Goal: Task Accomplishment & Management: Use online tool/utility

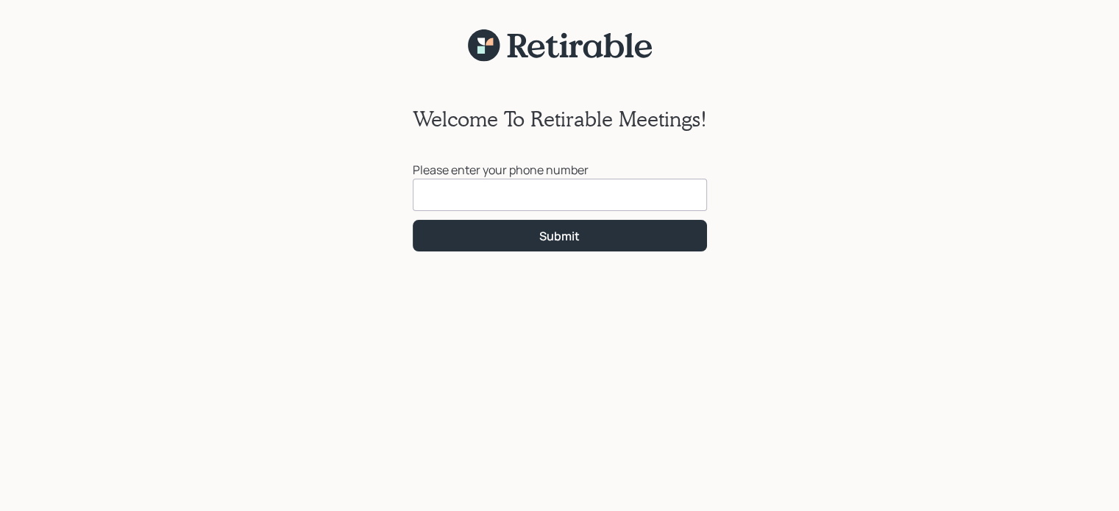
click at [431, 185] on input at bounding box center [560, 195] width 294 height 32
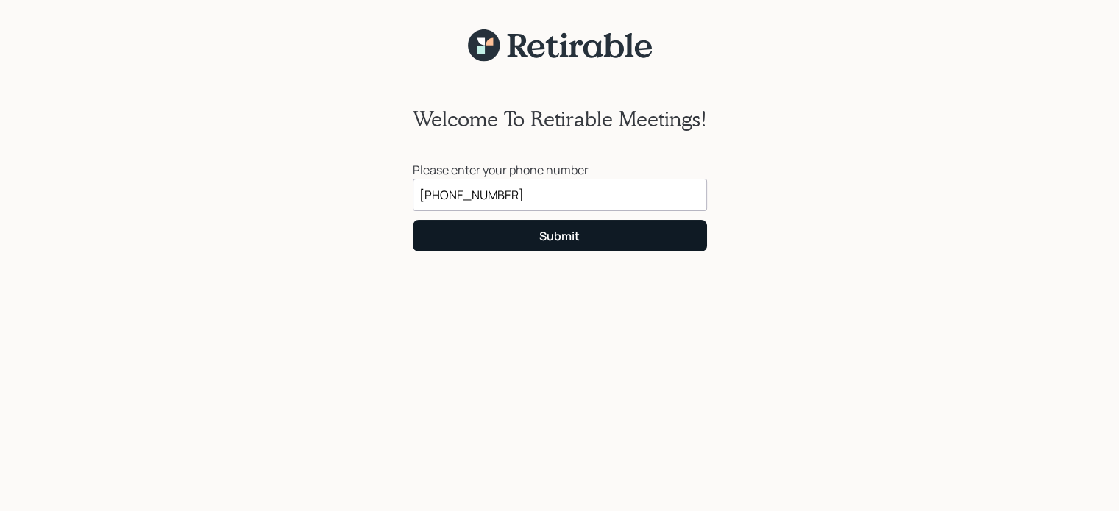
type input "[PHONE_NUMBER]"
click at [547, 233] on div "Submit" at bounding box center [559, 236] width 40 height 16
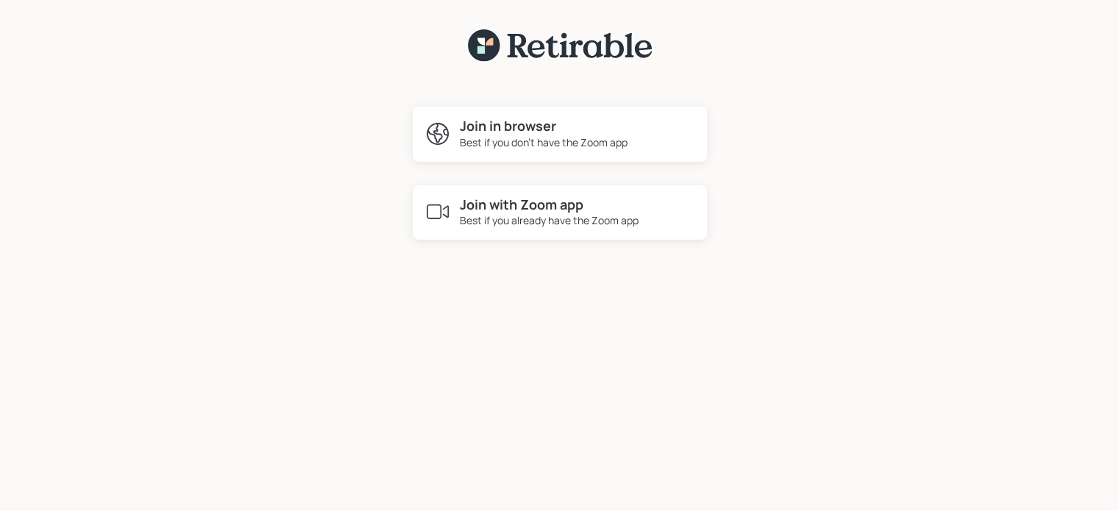
click at [550, 135] on div "Best if you don't have the Zoom app" at bounding box center [544, 142] width 168 height 15
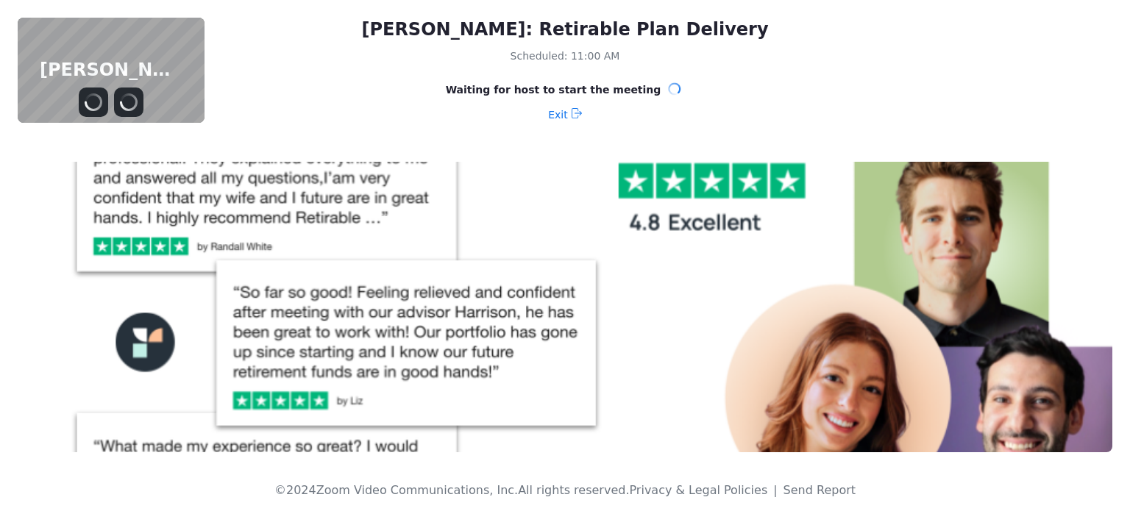
click at [1118, 94] on div "Melissa Eberhardt: Retirable Plan Delivery Scheduled: 11:00 AM Waiting for host…" at bounding box center [565, 72] width 1130 height 144
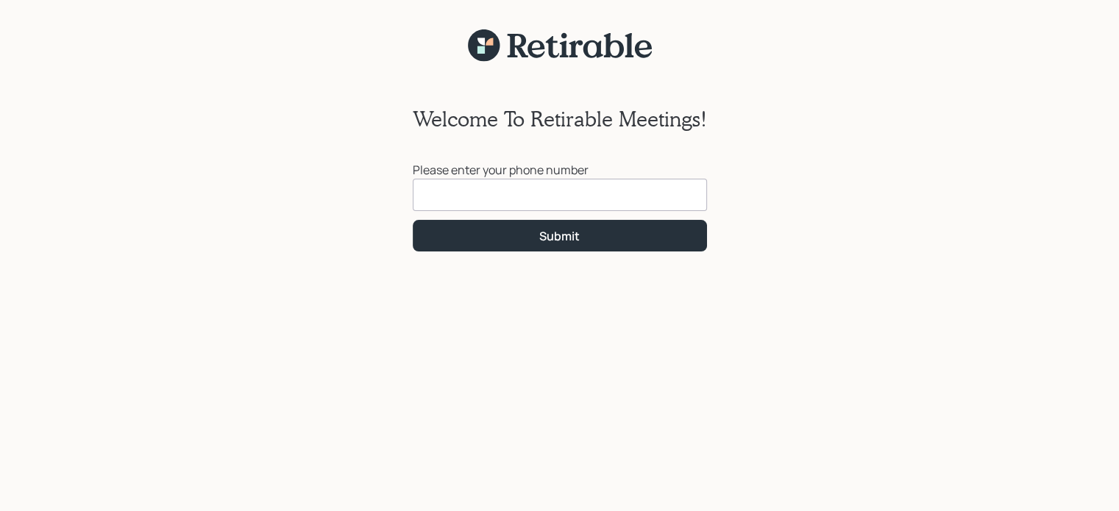
click at [431, 186] on input at bounding box center [560, 195] width 294 height 32
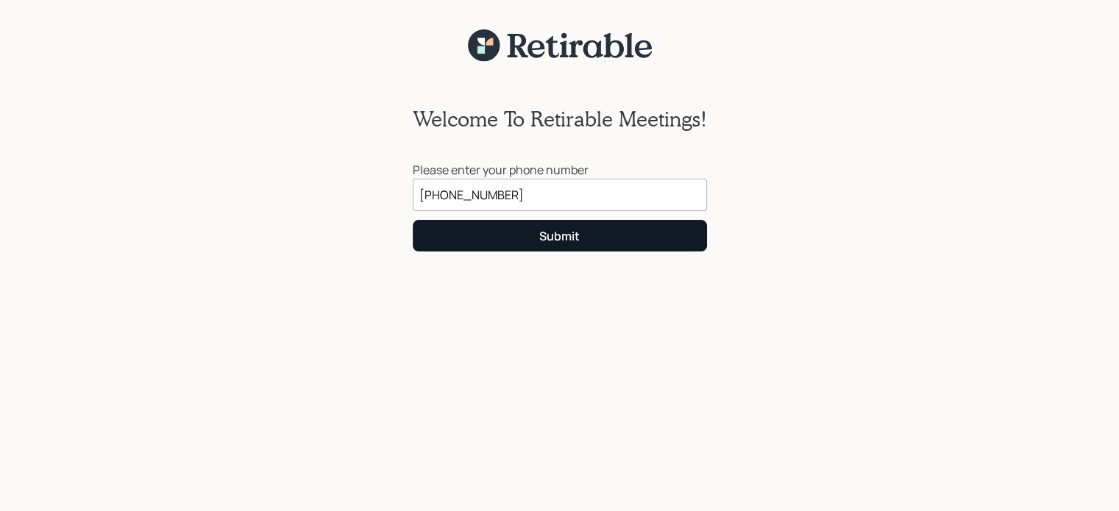
type input "[PHONE_NUMBER]"
click at [521, 235] on button "Submit" at bounding box center [560, 236] width 294 height 32
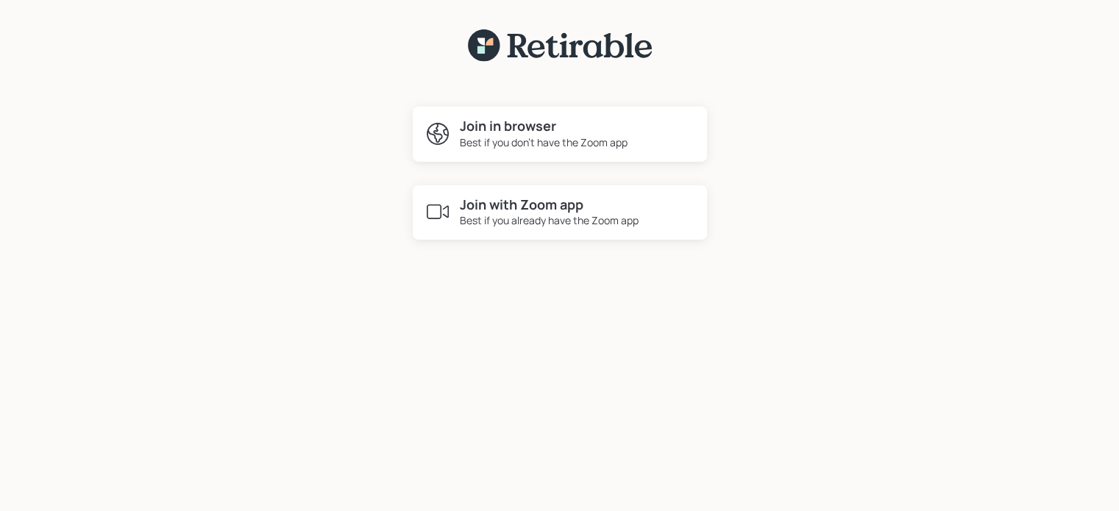
click at [527, 220] on div "Best if you already have the Zoom app" at bounding box center [549, 220] width 179 height 15
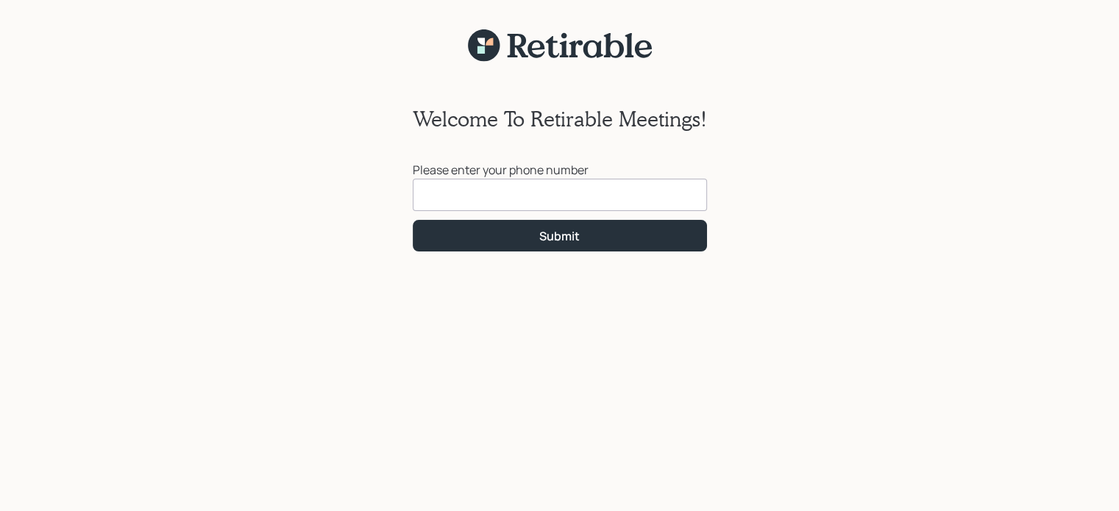
click at [424, 187] on input at bounding box center [560, 195] width 294 height 32
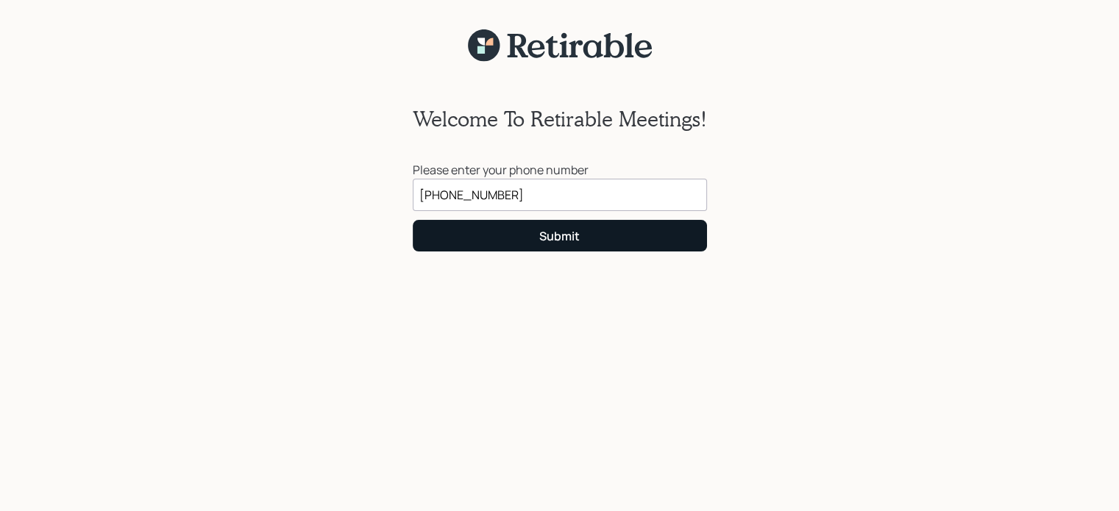
type input "[PHONE_NUMBER]"
click at [539, 232] on div "Submit" at bounding box center [559, 236] width 40 height 16
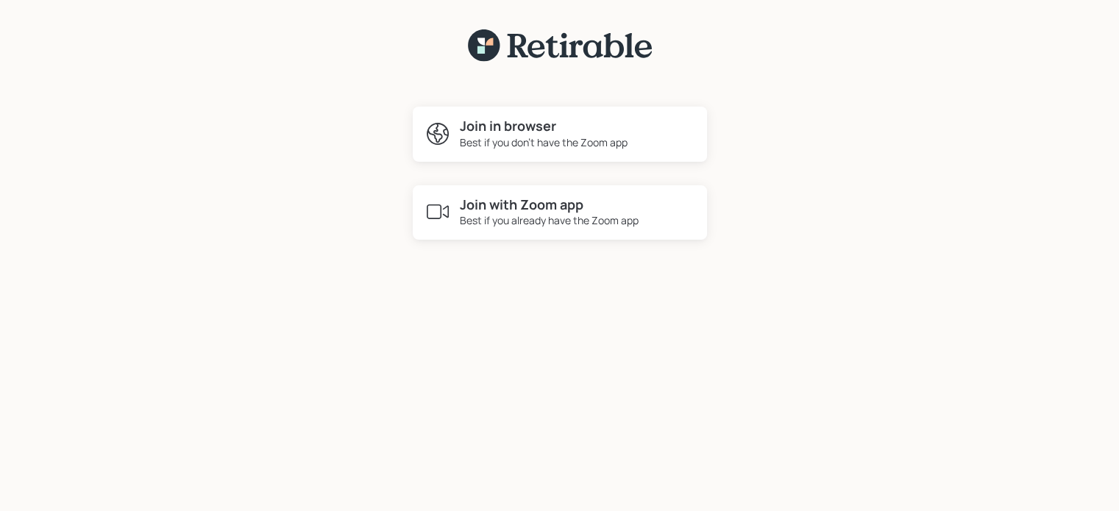
click at [517, 128] on h4 "Join in browser" at bounding box center [544, 126] width 168 height 16
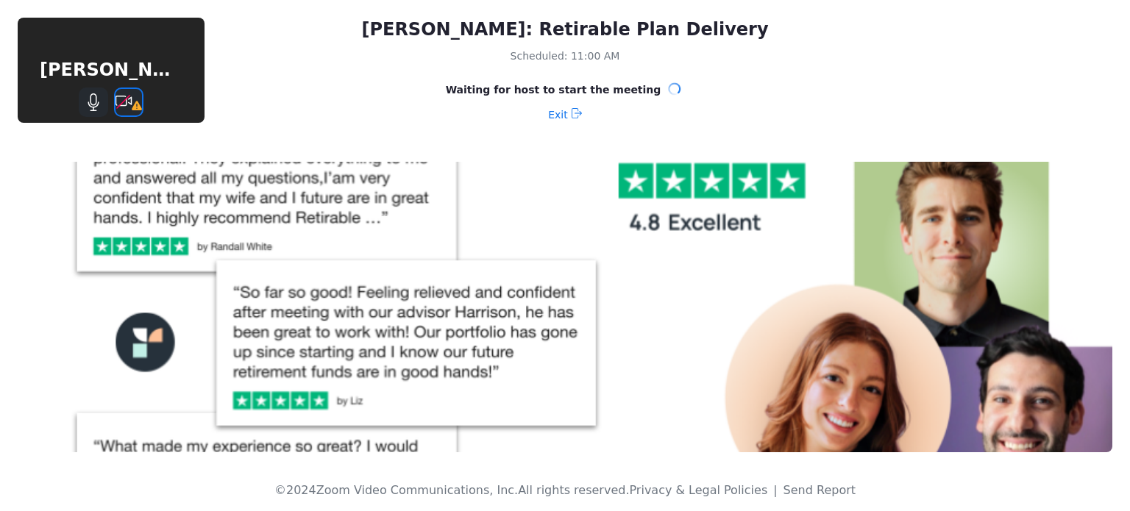
click at [135, 104] on icon "Stop Video" at bounding box center [137, 106] width 10 height 10
click at [122, 98] on icon "Stop Video" at bounding box center [129, 102] width 28 height 18
click at [134, 96] on icon "Stop Video" at bounding box center [129, 102] width 28 height 18
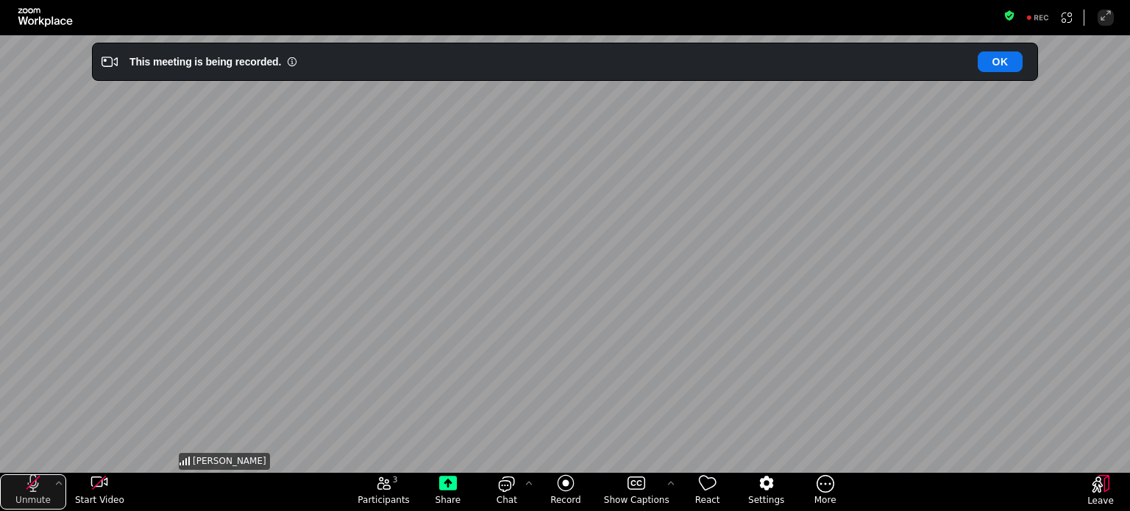
click at [25, 493] on button "Unmute" at bounding box center [33, 492] width 66 height 35
click at [94, 481] on icon "start my video" at bounding box center [100, 484] width 18 height 18
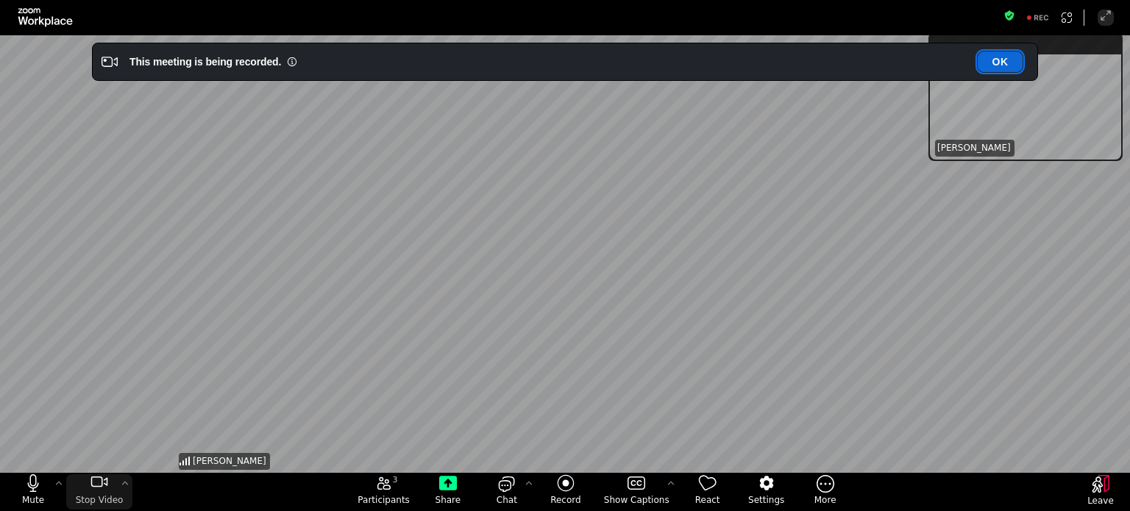
click at [1002, 58] on button "OK" at bounding box center [1000, 62] width 45 height 21
